Goal: Task Accomplishment & Management: Complete application form

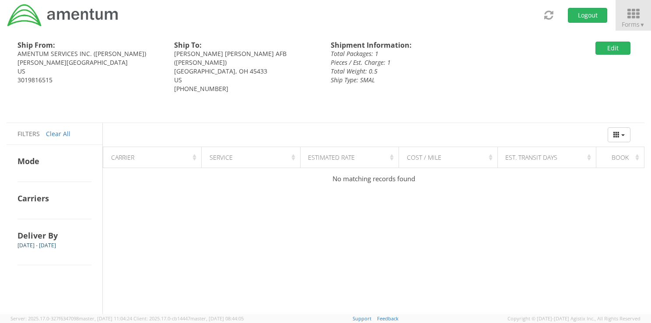
click at [634, 14] on icon at bounding box center [633, 14] width 41 height 12
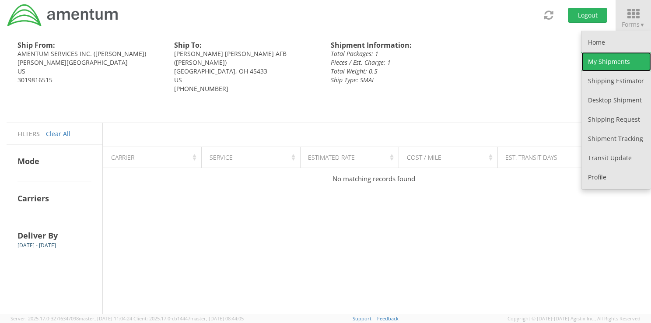
click at [605, 60] on link "My Shipments" at bounding box center [616, 61] width 70 height 19
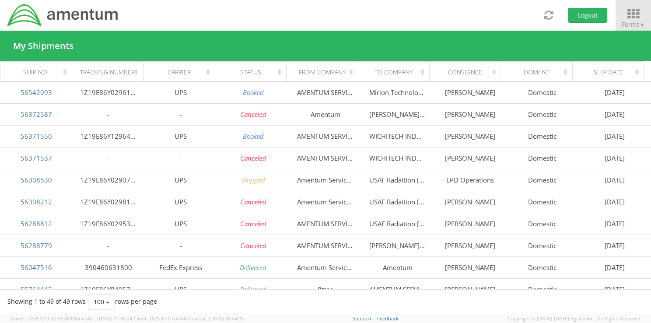
click at [639, 20] on span "Forms ▼" at bounding box center [633, 24] width 23 height 8
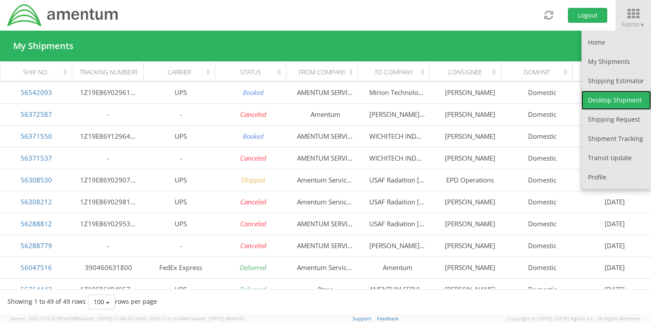
click at [601, 97] on link "Desktop Shipment" at bounding box center [616, 100] width 70 height 19
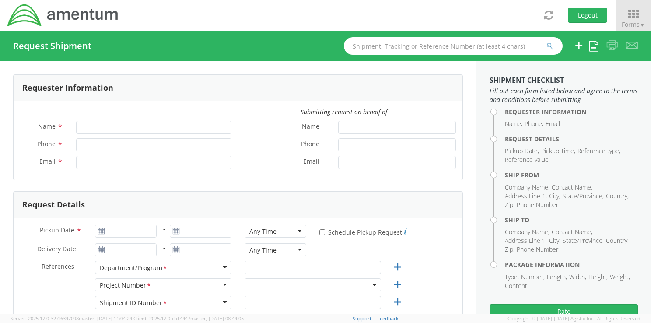
type input "[PERSON_NAME]"
type input "[PERSON_NAME][EMAIL_ADDRESS][PERSON_NAME][DOMAIN_NAME]"
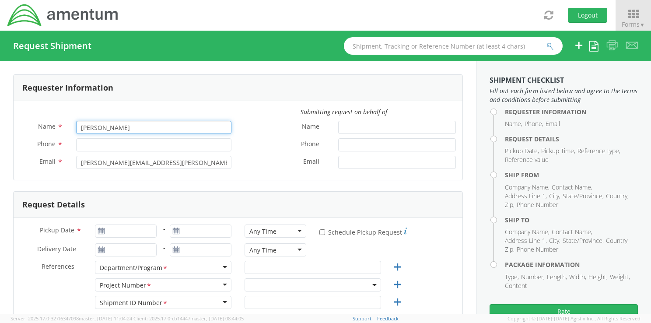
click at [103, 129] on input "[PERSON_NAME]" at bounding box center [153, 127] width 155 height 13
select select "6074.4.CR.4009.01.AQ.000"
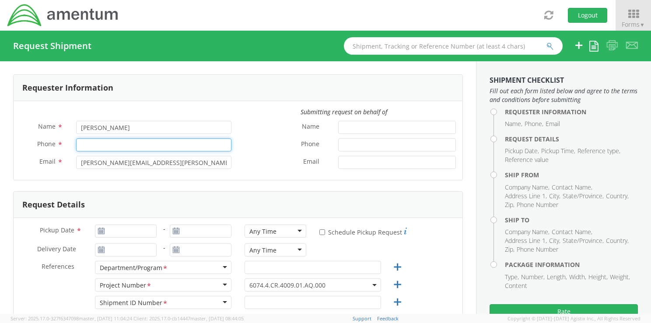
type input "3019816515"
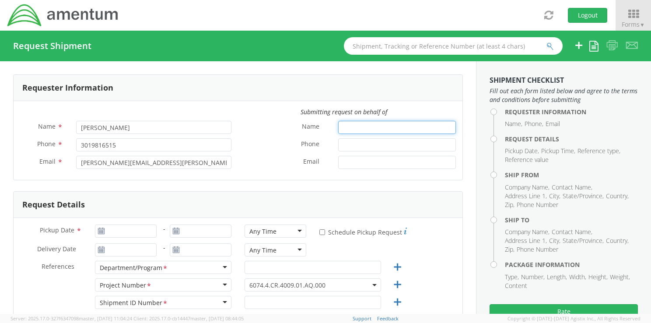
type input "[PERSON_NAME]"
type input "3019816515"
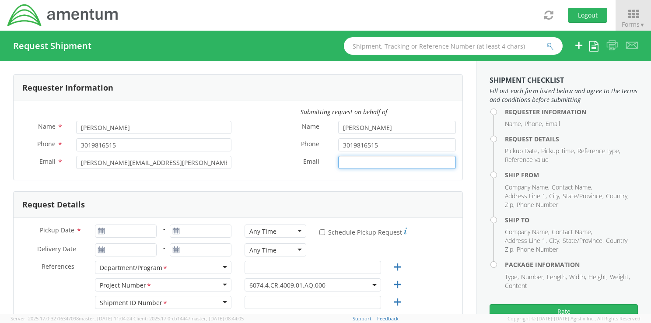
type input "[PERSON_NAME][EMAIL_ADDRESS][PERSON_NAME][DOMAIN_NAME]"
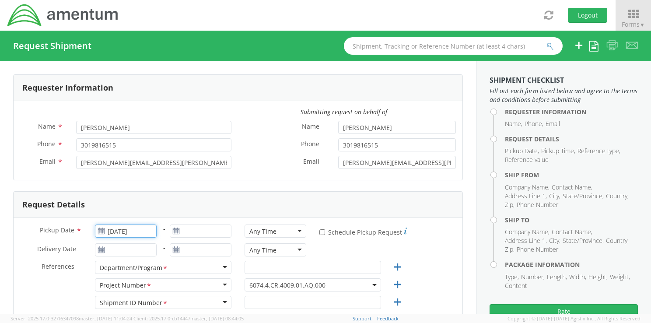
type input "08/01/2025"
type input "[DATE]"
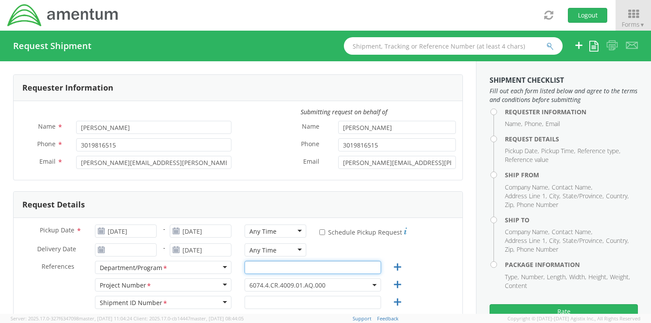
type input "003"
select select
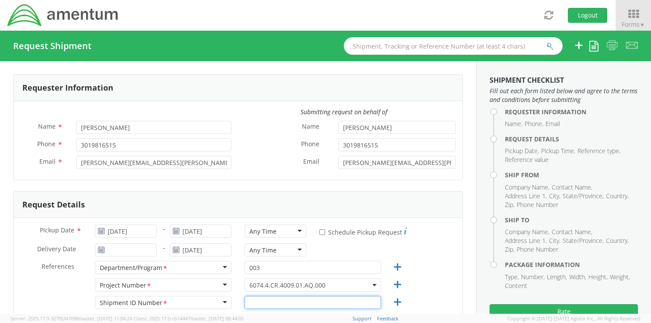
type input "003"
type textarea "Return to vendor"
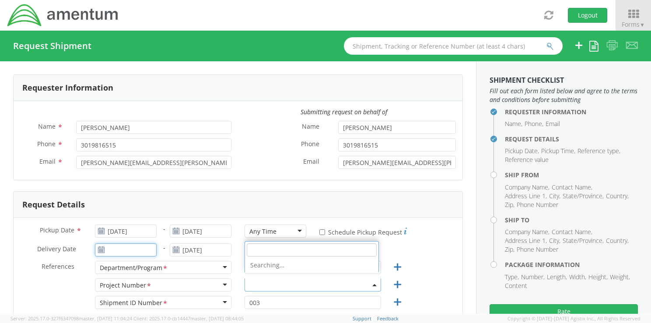
type input "[DATE]"
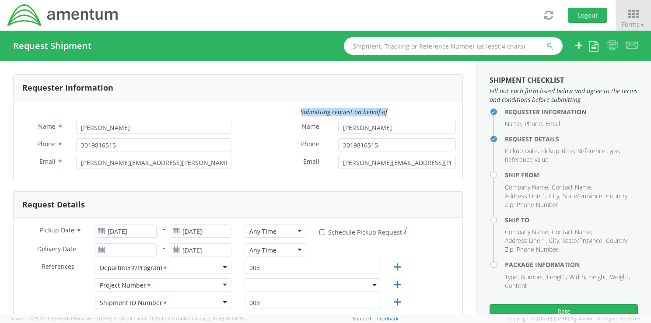
drag, startPoint x: 469, startPoint y: 85, endPoint x: 467, endPoint y: 118, distance: 32.9
drag, startPoint x: 467, startPoint y: 118, endPoint x: 456, endPoint y: 98, distance: 23.1
click at [456, 98] on div "Requester Information Submitting request on behalf of Name * Jerry Anderson Pho…" at bounding box center [238, 127] width 450 height 106
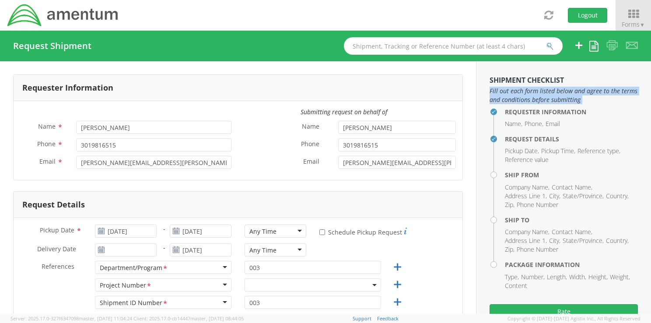
drag, startPoint x: 479, startPoint y: 87, endPoint x: 479, endPoint y: 112, distance: 25.4
click at [479, 112] on aside "Shipment Checklist Fill out each form listed below and agree to the terms and c…" at bounding box center [563, 187] width 175 height 252
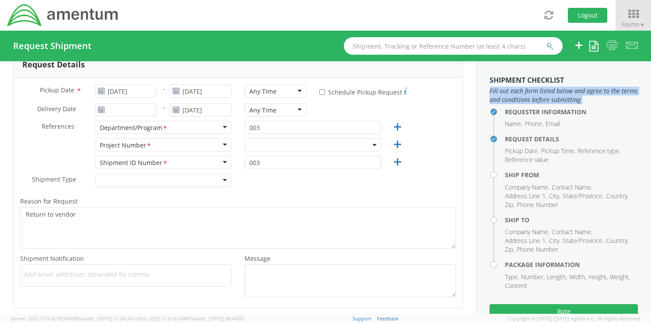
scroll to position [147, 0]
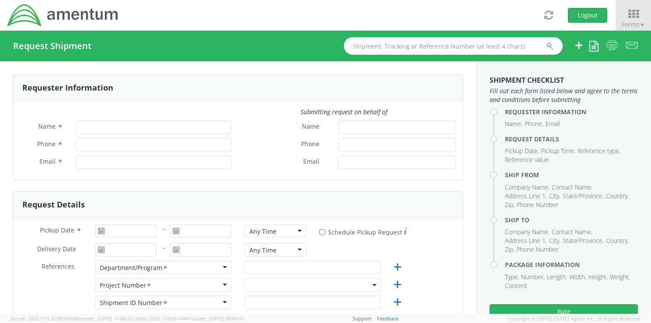
type input "[PERSON_NAME]"
type input "[PERSON_NAME][EMAIL_ADDRESS][PERSON_NAME][DOMAIN_NAME]"
select select "6074.4.CR.4009.01.AQ.000"
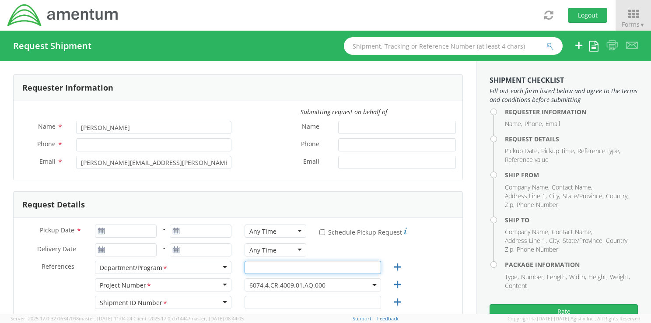
click at [298, 269] on input "text" at bounding box center [313, 267] width 136 height 13
type input "EAC"
type input "[DATE]"
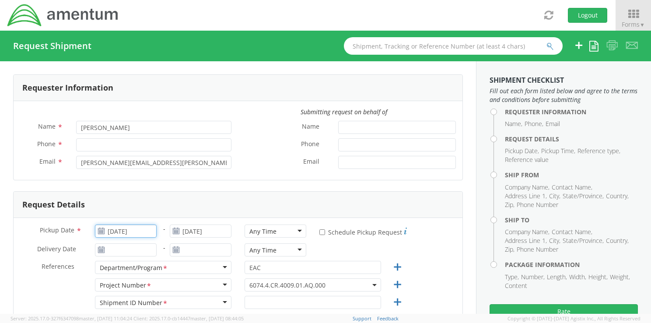
click at [146, 232] on input "[DATE]" at bounding box center [126, 230] width 62 height 13
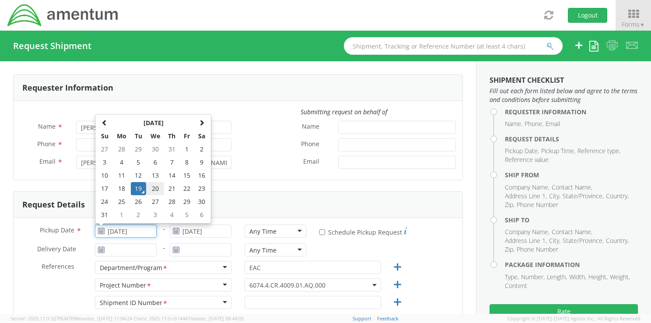
click at [156, 189] on td "20" at bounding box center [155, 188] width 18 height 13
type input "[DATE]"
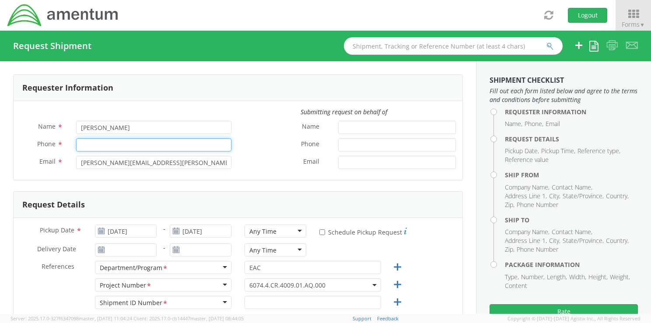
click at [94, 144] on input "Phone *" at bounding box center [153, 144] width 155 height 13
type input "3019816515"
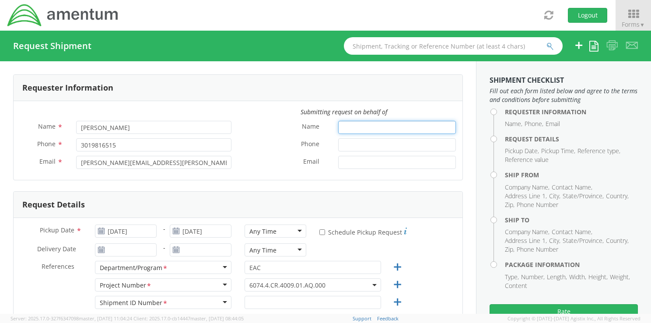
type input "[PERSON_NAME]"
type input "3019816515"
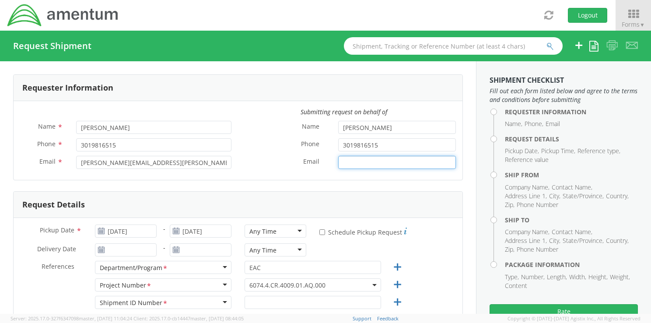
type input "[PERSON_NAME][EMAIL_ADDRESS][PERSON_NAME][DOMAIN_NAME]"
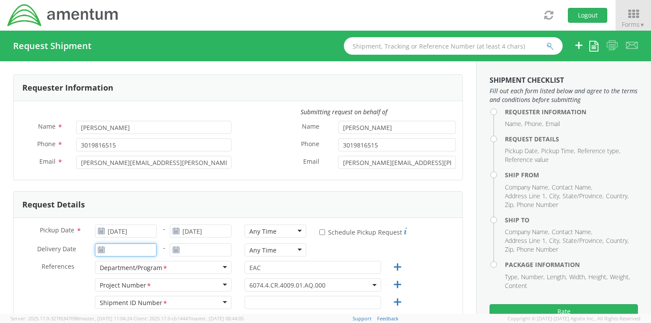
type input "[DATE]"
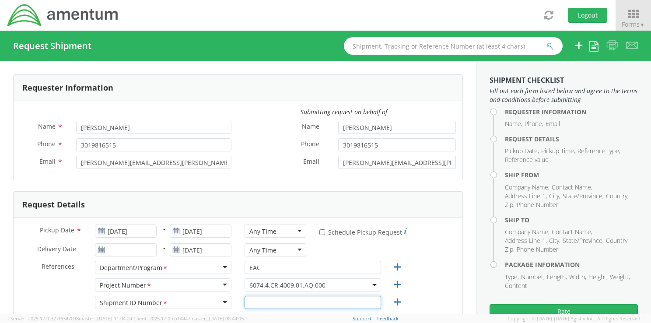
type input "003"
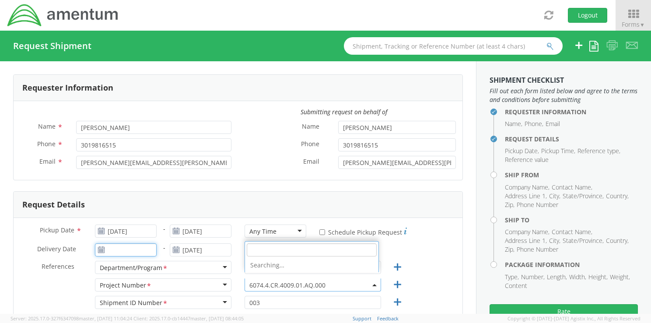
type input "[DATE]"
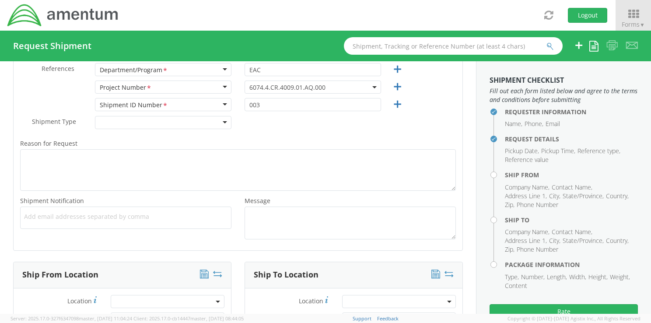
scroll to position [193, 0]
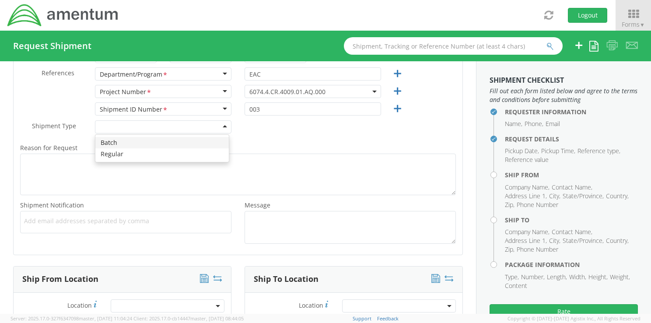
click at [222, 125] on div at bounding box center [163, 126] width 136 height 13
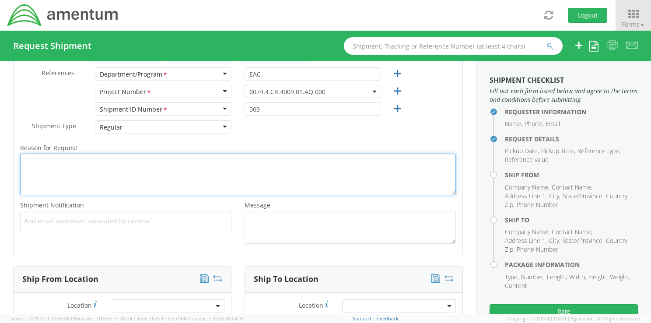
click at [35, 162] on textarea "Reason for Request *" at bounding box center [238, 175] width 436 height 42
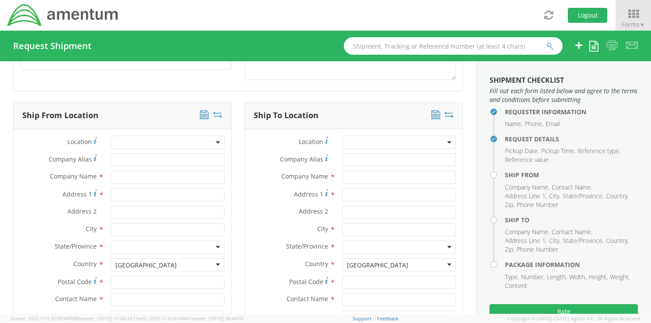
scroll to position [370, 0]
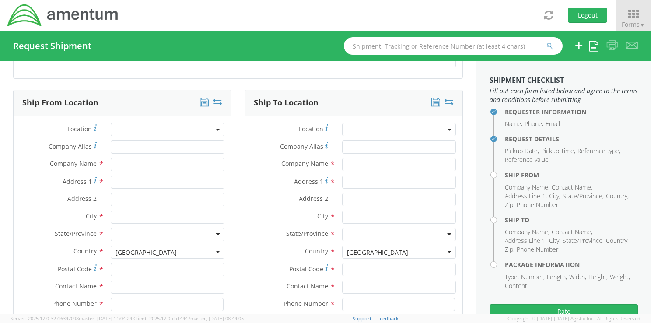
type textarea "Return"
click at [176, 128] on span at bounding box center [168, 129] width 114 height 13
click at [217, 130] on span at bounding box center [218, 129] width 2 height 13
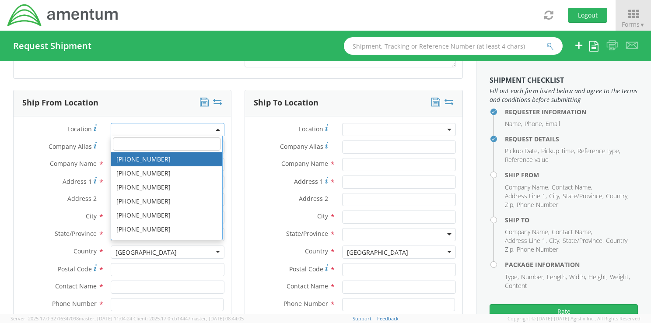
click at [148, 69] on div "Shipment Notification * Add email addresses separated by comma Message *" at bounding box center [238, 47] width 449 height 49
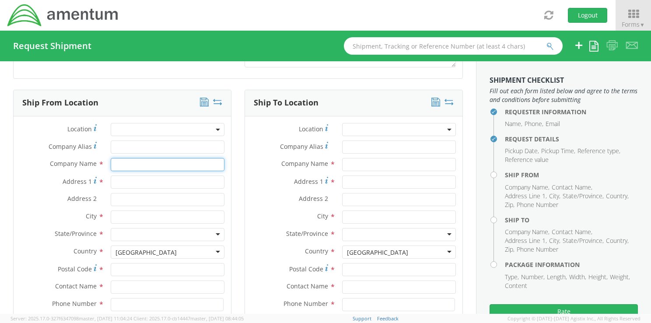
click at [136, 166] on input "text" at bounding box center [168, 164] width 114 height 13
type input "Amentum"
type input "Amentum Services, Inc."
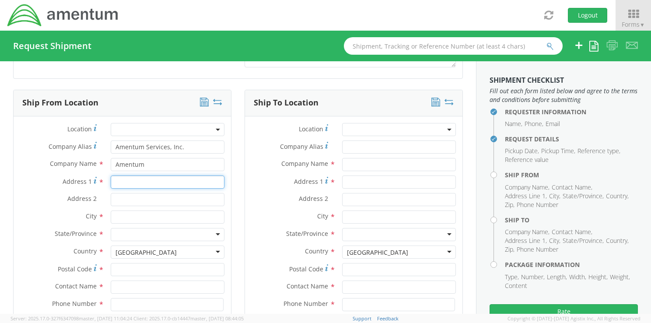
type input "[STREET_ADDRESS][PERSON_NAME]"
type input "Hanger 6"
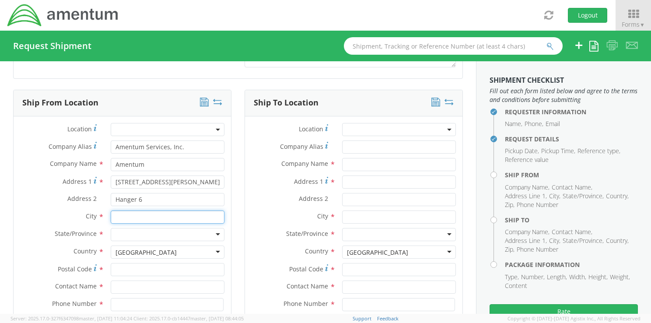
type input "[PERSON_NAME][GEOGRAPHIC_DATA]"
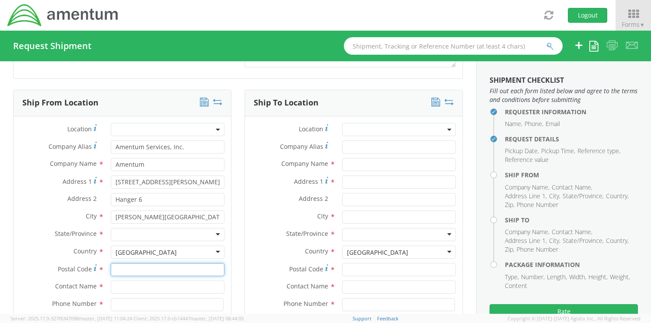
type input "20762"
type input "[PERSON_NAME]"
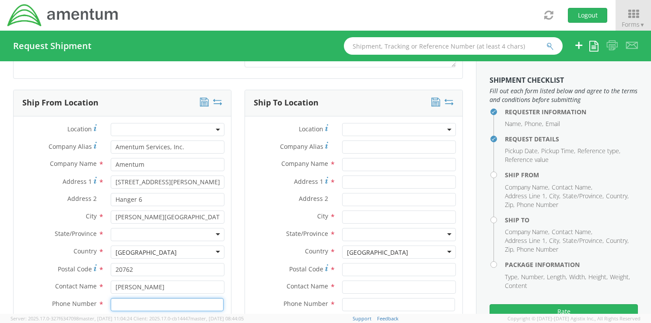
type input "3019816515"
type input "[PERSON_NAME][EMAIL_ADDRESS][PERSON_NAME][DOMAIN_NAME]"
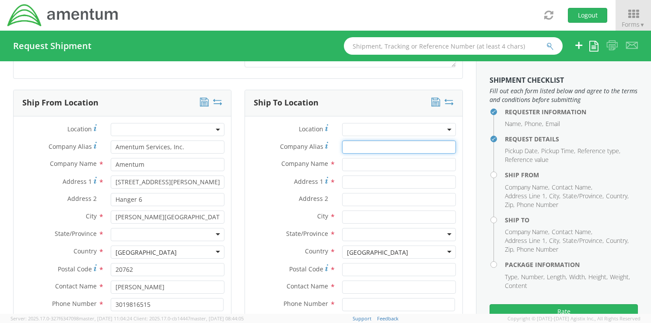
type input "Amentum"
type input "[PERSON_NAME] CO"
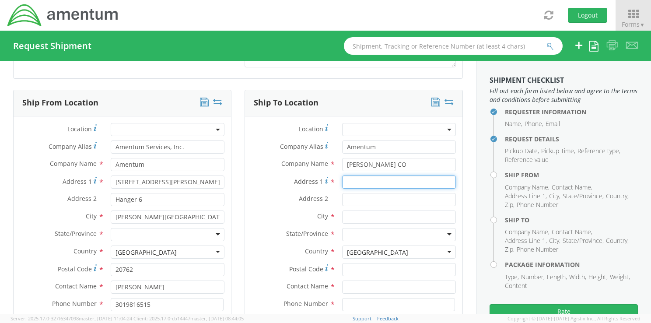
type input "[STREET_ADDRESS][PERSON_NAME]"
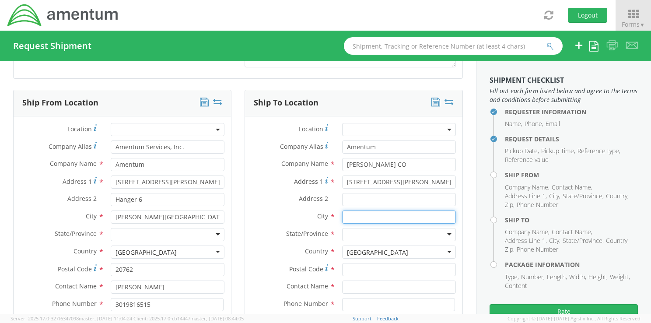
type input "[GEOGRAPHIC_DATA]"
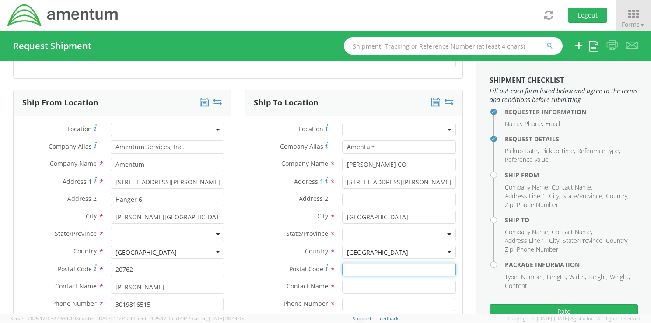
type input "01752"
type input "Boston Warehoue"
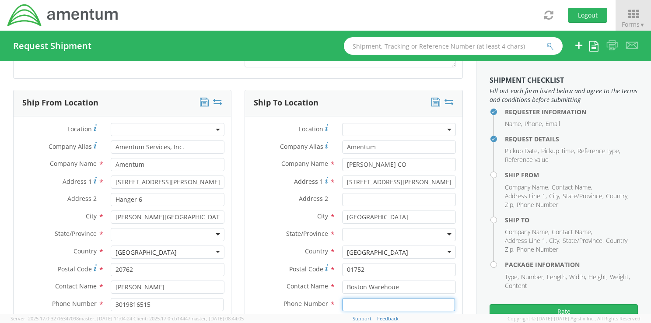
type input "5083038822"
type input "[EMAIL_ADDRESS][PERSON_NAME][DOMAIN_NAME]"
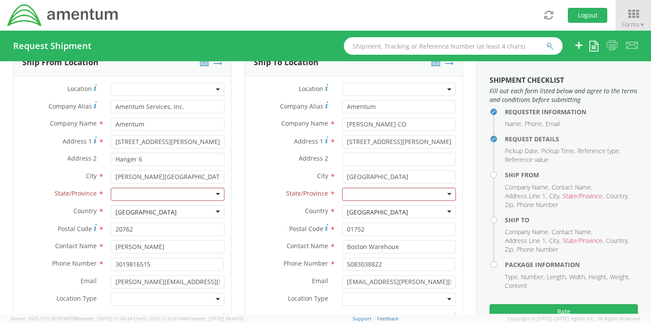
scroll to position [414, 0]
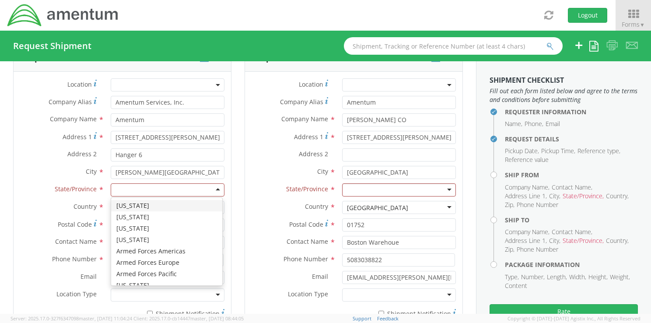
click at [214, 188] on div at bounding box center [168, 189] width 114 height 13
type input "m"
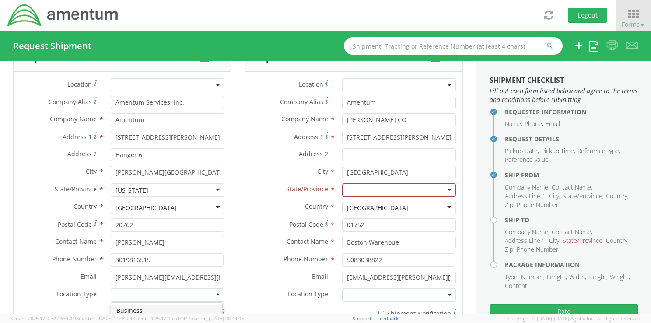
click at [215, 293] on div at bounding box center [168, 294] width 114 height 13
click at [444, 186] on div at bounding box center [399, 189] width 114 height 13
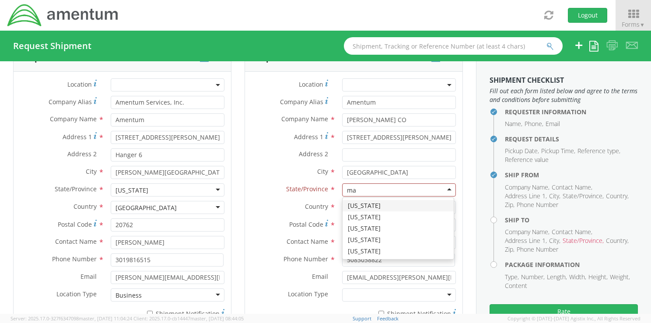
type input "ma"
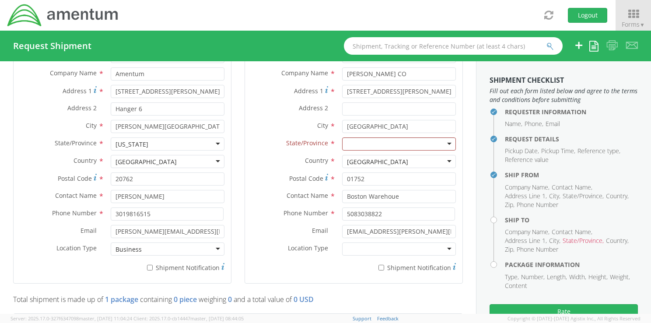
scroll to position [469, 0]
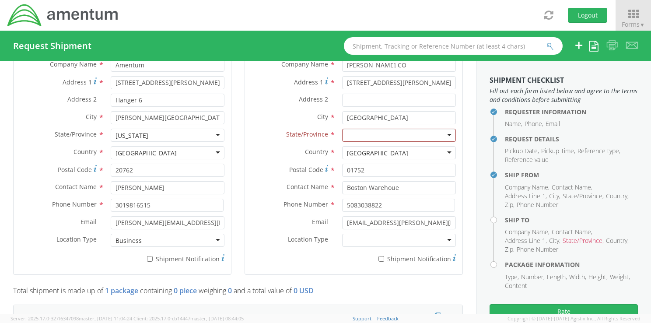
click at [394, 132] on div at bounding box center [399, 135] width 114 height 13
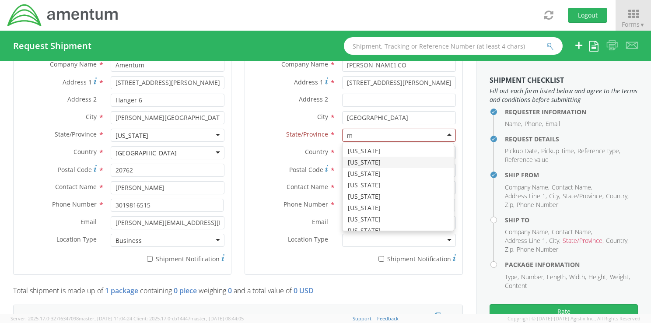
type input "ma"
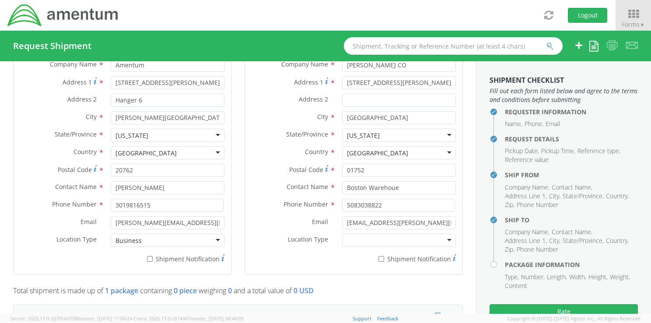
click at [443, 238] on div at bounding box center [399, 240] width 114 height 13
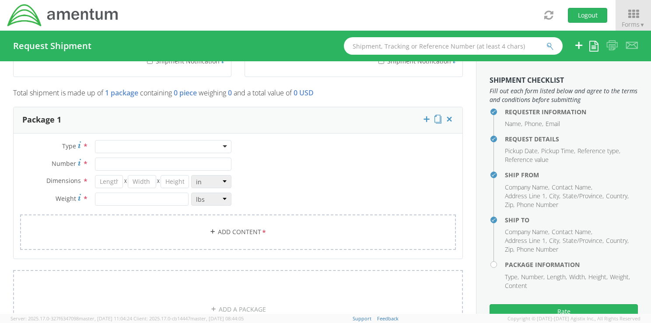
scroll to position [671, 0]
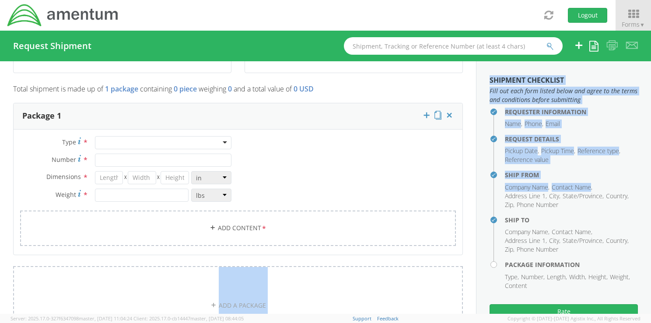
drag, startPoint x: 476, startPoint y: 199, endPoint x: 458, endPoint y: 161, distance: 42.9
click at [458, 161] on div "Requester Information Submitting request on behalf of Name * [PERSON_NAME] Phon…" at bounding box center [325, 187] width 651 height 252
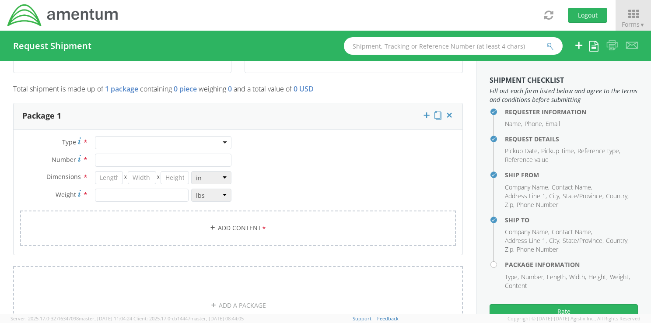
click at [220, 139] on div at bounding box center [163, 142] width 136 height 13
click at [118, 164] on input "Number *" at bounding box center [163, 160] width 136 height 13
type input "1"
click at [114, 175] on input "number" at bounding box center [109, 177] width 28 height 13
type input "6.5"
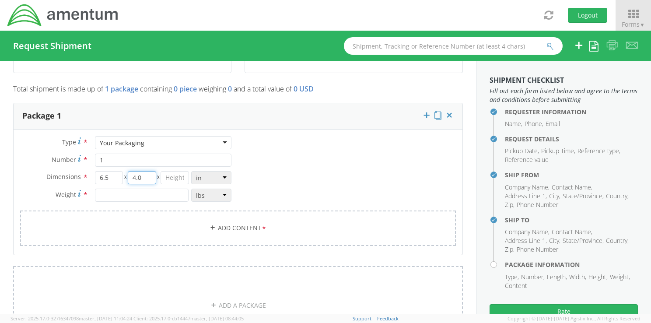
type input "4.0"
click at [169, 176] on input "number" at bounding box center [175, 177] width 28 height 13
type input "6.5"
click at [112, 177] on input "6.5" at bounding box center [109, 177] width 28 height 13
type input "6"
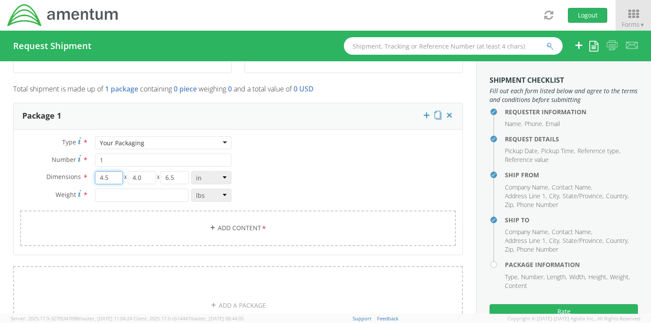
type input "4.5"
click at [283, 198] on div "Type * Your Packaging Your Packaging Crate(s) Envelope Pallet(s) Oversized (Not…" at bounding box center [238, 196] width 449 height 121
click at [110, 192] on input "number" at bounding box center [142, 195] width 94 height 13
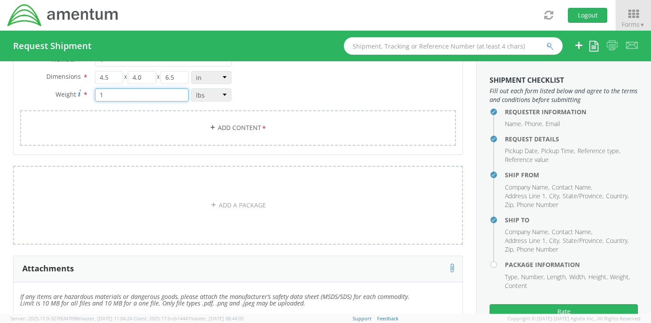
scroll to position [776, 0]
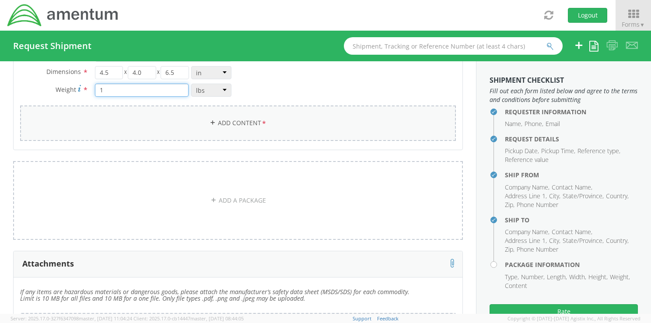
type input "1"
click at [230, 115] on link "Add Content *" at bounding box center [238, 122] width 436 height 35
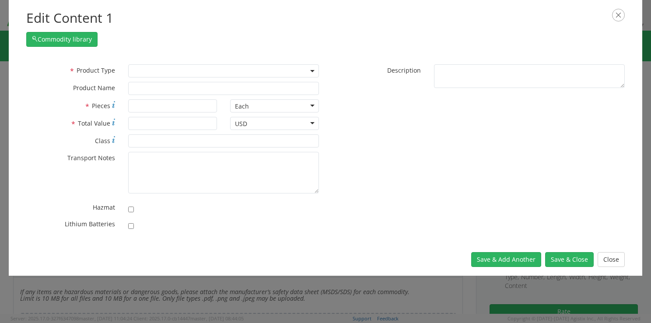
click at [311, 71] on b at bounding box center [312, 71] width 4 height 2
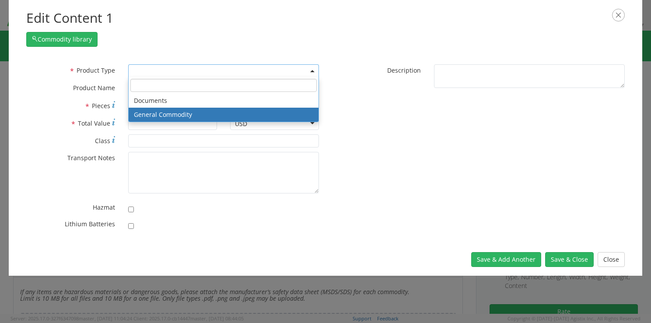
select select "COMMODITY"
type input "General Commodity"
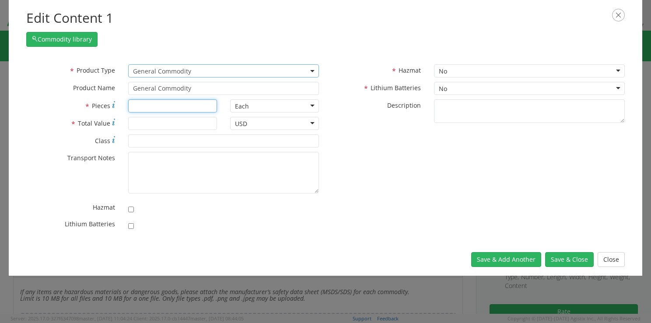
click at [158, 108] on input "* Pieces" at bounding box center [172, 105] width 89 height 13
type input "1"
click at [156, 126] on input "* Total Value" at bounding box center [172, 123] width 89 height 13
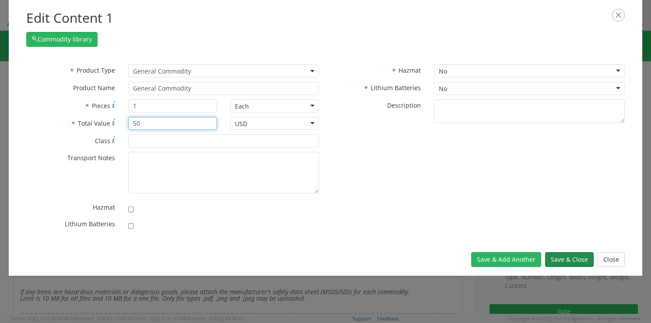
type input "50"
click at [563, 257] on button "Save & Close" at bounding box center [569, 259] width 49 height 15
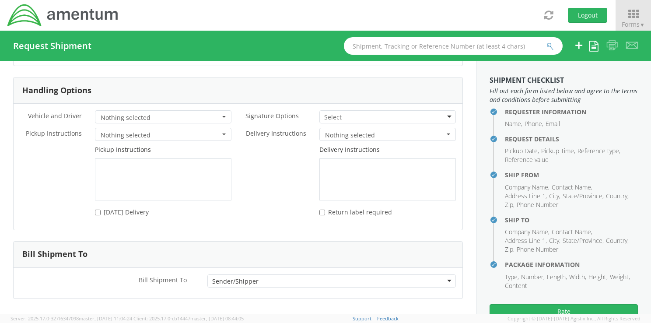
scroll to position [1220, 0]
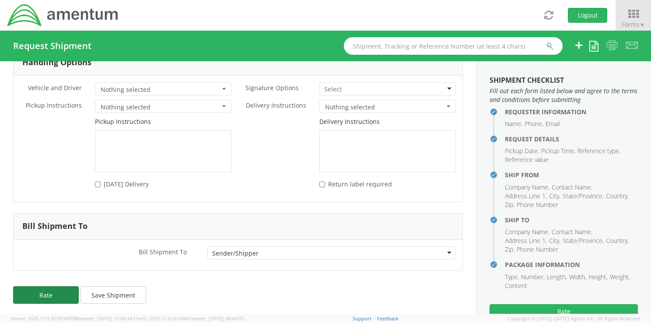
click at [66, 290] on button "Rate" at bounding box center [46, 294] width 66 height 17
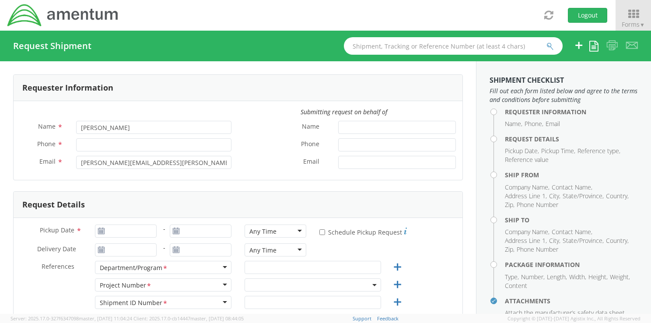
select select "6074.4.CR.4009.01.AQ.000"
type input "[DATE]"
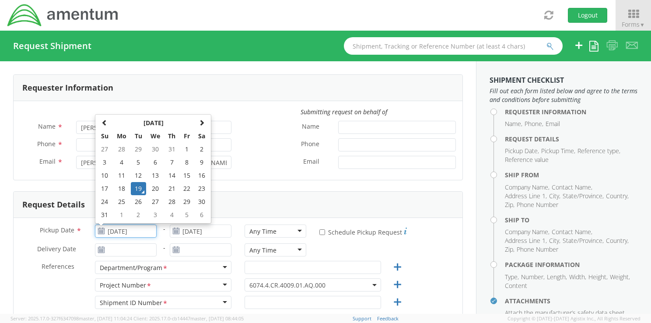
click at [128, 232] on input "[DATE]" at bounding box center [126, 230] width 62 height 13
click at [155, 187] on td "20" at bounding box center [155, 188] width 18 height 13
type input "[DATE]"
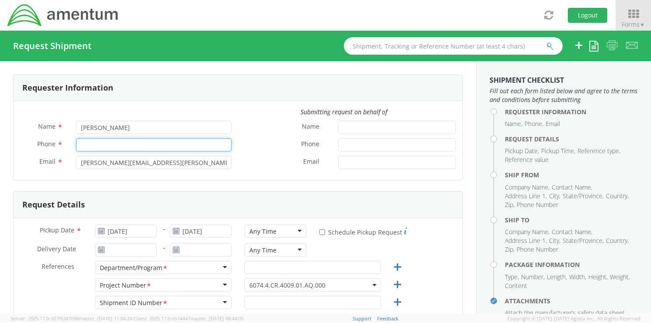
click at [115, 146] on input "Phone *" at bounding box center [153, 144] width 155 height 13
type input "3019816515"
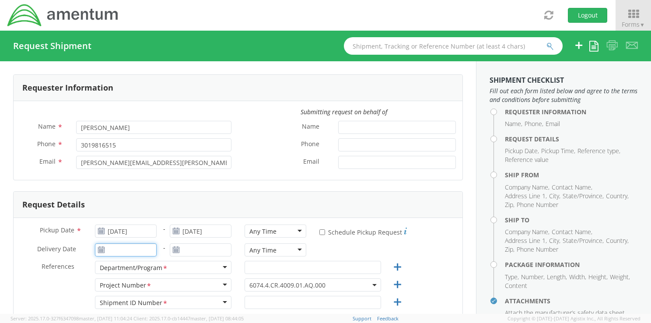
type input "[DATE]"
type input "mdm"
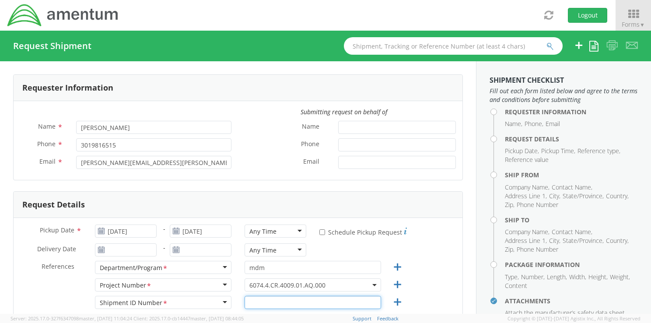
type input "Regular"
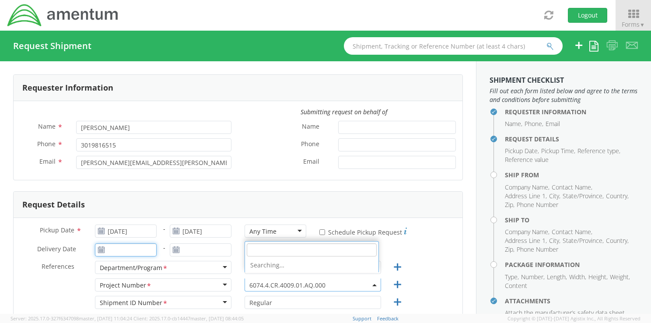
type input "[DATE]"
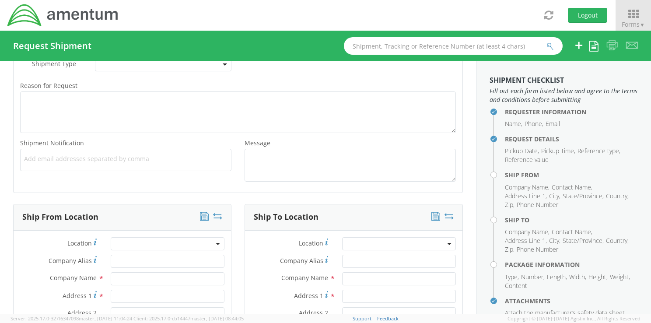
scroll to position [660, 0]
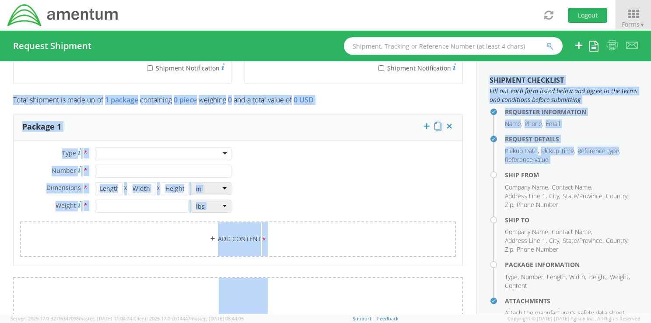
drag, startPoint x: 483, startPoint y: 175, endPoint x: 459, endPoint y: 77, distance: 100.4
click at [459, 77] on div "Requester Information Submitting request on behalf of Name * [PERSON_NAME] Phon…" at bounding box center [325, 187] width 651 height 252
click at [366, 139] on div "Package 1" at bounding box center [238, 127] width 449 height 26
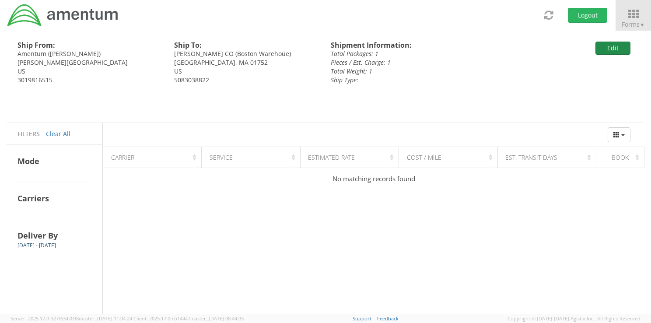
click at [612, 50] on button "Edit" at bounding box center [612, 48] width 35 height 13
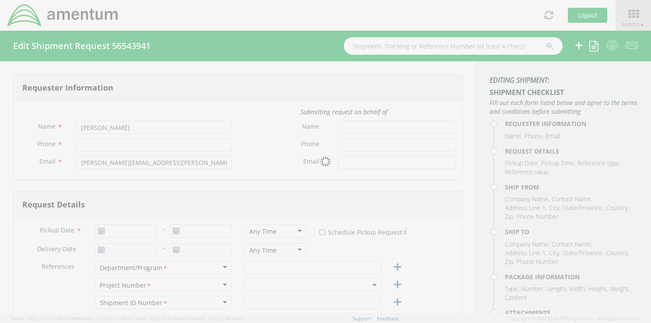
type input "3019816515"
type input "[PERSON_NAME]"
type input "3019816515"
type input "[PERSON_NAME][EMAIL_ADDRESS][PERSON_NAME][DOMAIN_NAME]"
type input "[DATE]"
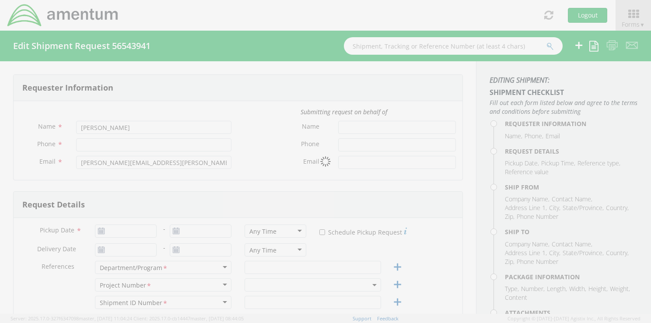
type input "[DATE]"
type input "EAC"
type input "Regular"
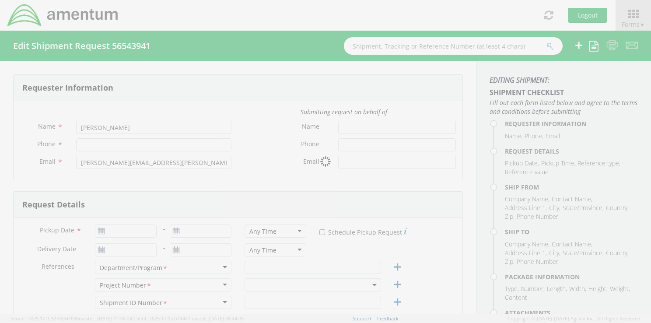
type textarea "Return"
select select
type input "Amentum Services, Inc."
type input "Amentum"
type input "[STREET_ADDRESS][PERSON_NAME]"
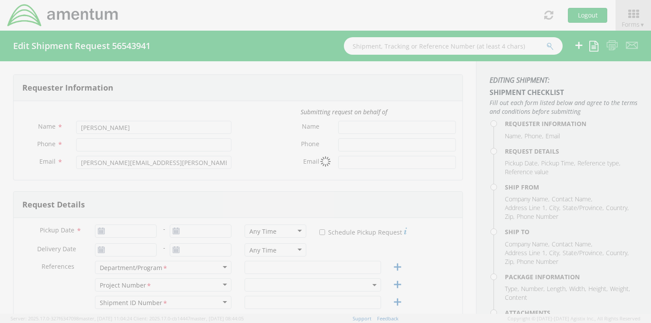
type input "Hanger 6"
type input "[PERSON_NAME][GEOGRAPHIC_DATA]"
type input "20762"
type input "[PERSON_NAME]"
type input "3019816515"
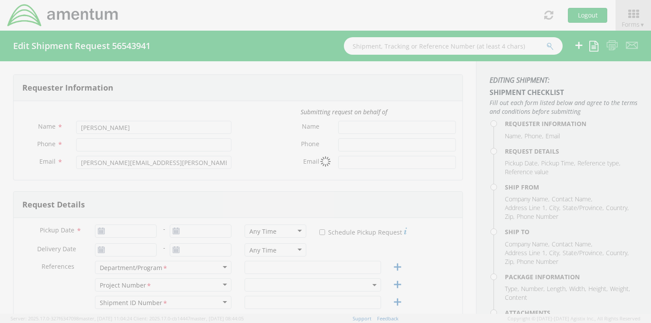
type input "[PERSON_NAME][EMAIL_ADDRESS][PERSON_NAME][DOMAIN_NAME]"
select select
type input "[PERSON_NAME] CO"
type input "[STREET_ADDRESS][PERSON_NAME]"
type input "[GEOGRAPHIC_DATA]"
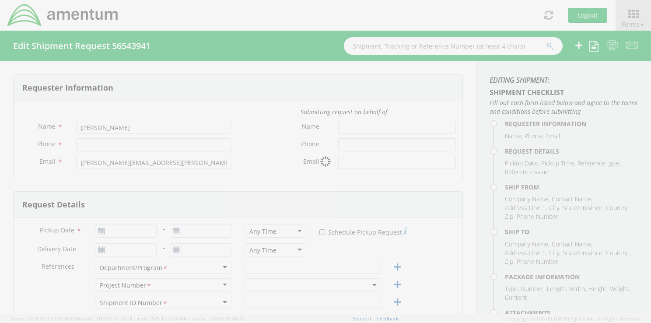
type input "01752"
type input "Boston Warehoue"
type input "5083038822"
type input "[EMAIL_ADDRESS][PERSON_NAME][DOMAIN_NAME]"
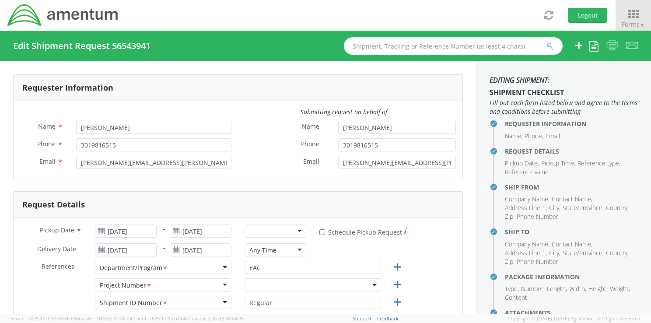
select select "6074.4.CR.4009.01.AQ.000"
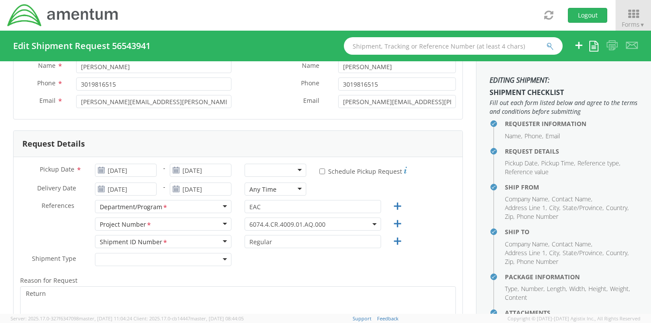
scroll to position [56, 0]
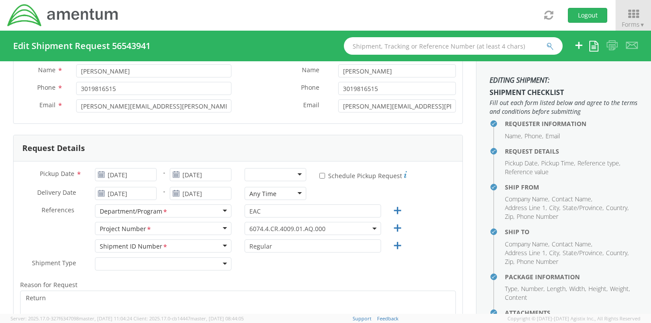
click at [100, 193] on icon at bounding box center [101, 193] width 7 height 7
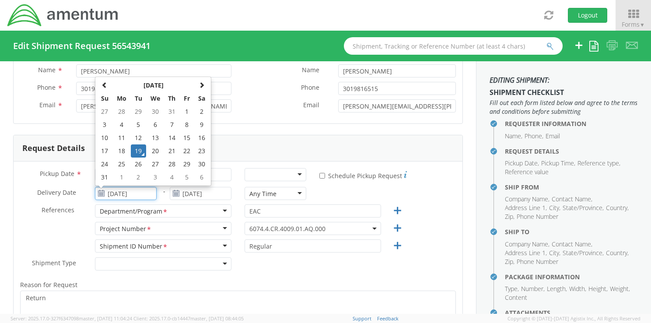
click at [144, 196] on input "[DATE]" at bounding box center [126, 193] width 62 height 13
click at [183, 150] on td "22" at bounding box center [187, 150] width 15 height 13
type input "[DATE]"
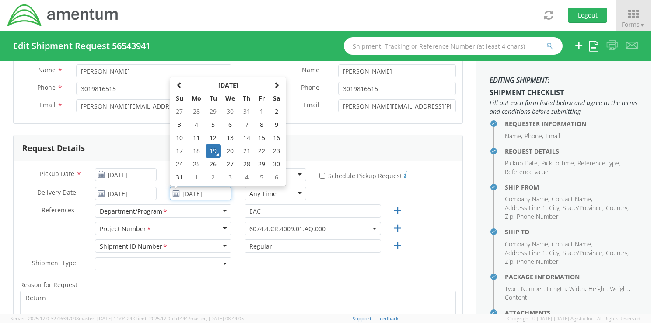
click at [201, 193] on input "[DATE]" at bounding box center [201, 193] width 62 height 13
click at [258, 154] on td "22" at bounding box center [262, 150] width 15 height 13
type input "[DATE]"
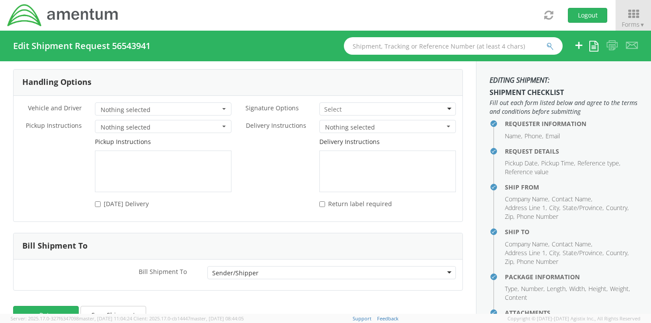
scroll to position [1220, 0]
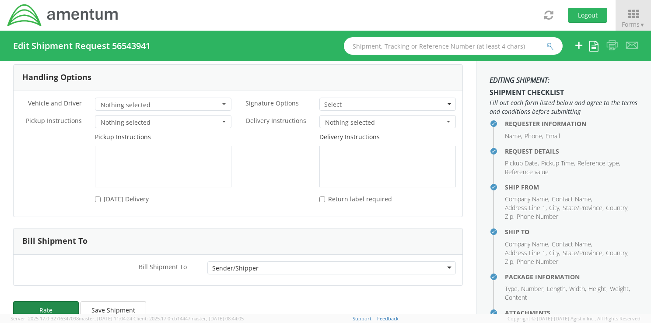
click at [42, 301] on button "Rate" at bounding box center [46, 309] width 66 height 17
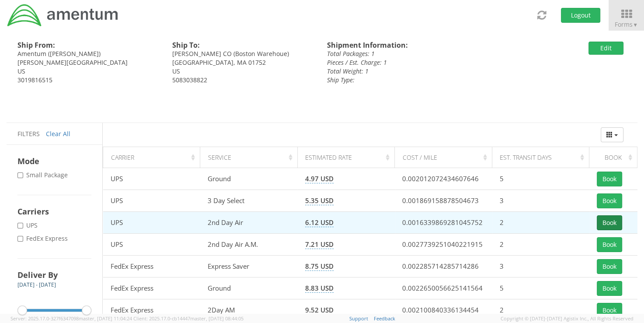
click at [608, 223] on button "Book" at bounding box center [609, 222] width 25 height 15
